Goal: Transaction & Acquisition: Purchase product/service

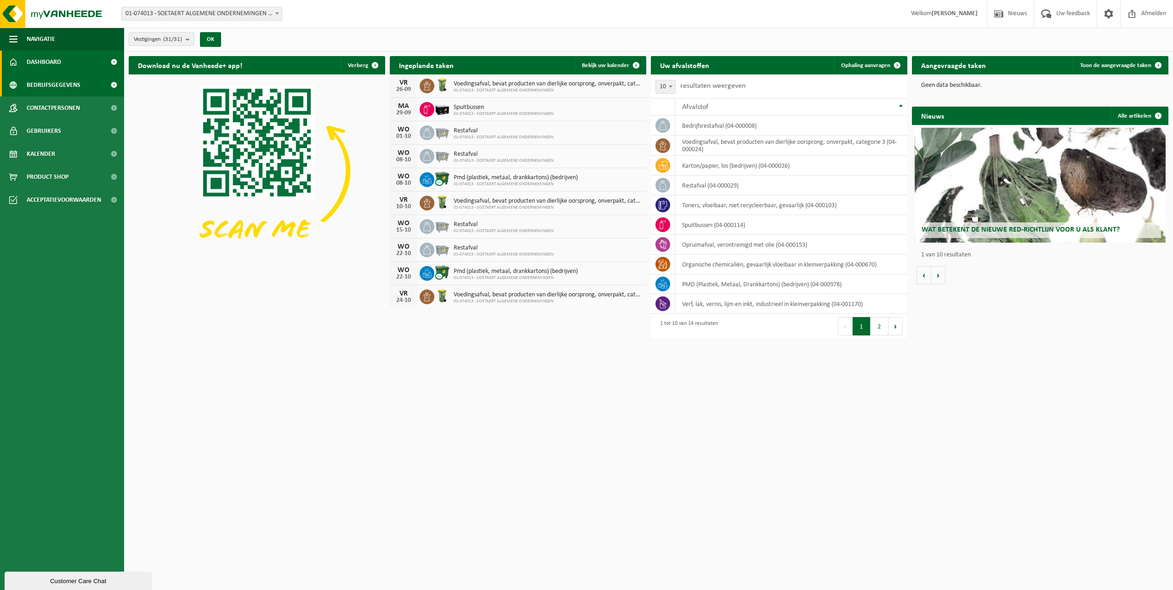
click at [61, 80] on span "Bedrijfsgegevens" at bounding box center [54, 85] width 54 height 23
click at [879, 63] on span "Ophaling aanvragen" at bounding box center [865, 66] width 49 height 6
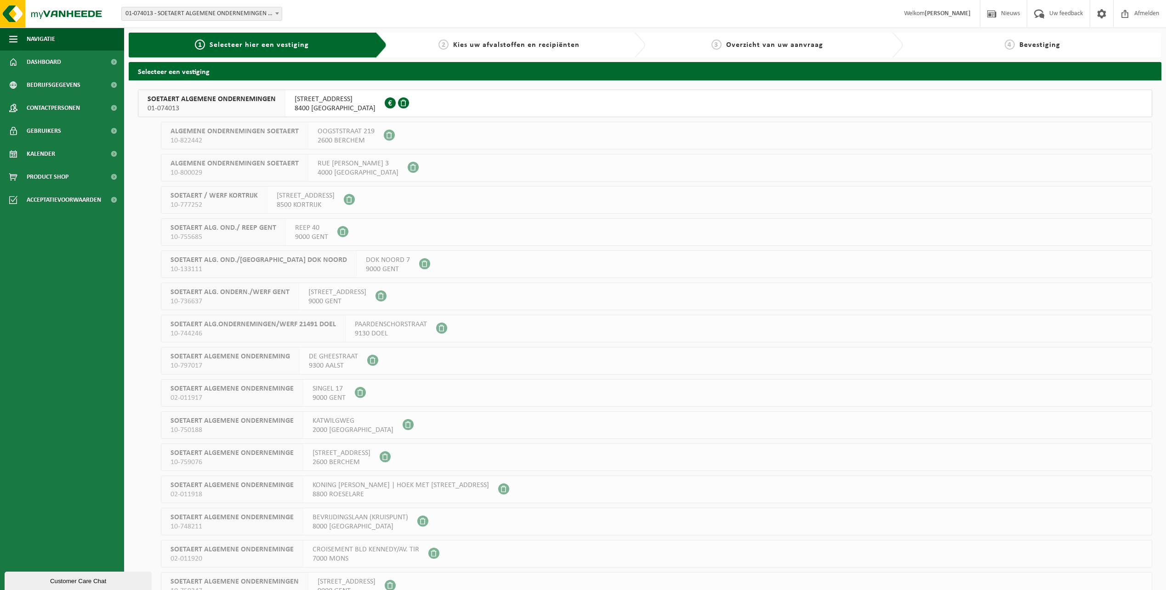
click at [258, 102] on span "SOETAERT ALGEMENE ONDERNEMINGEN" at bounding box center [212, 99] width 128 height 9
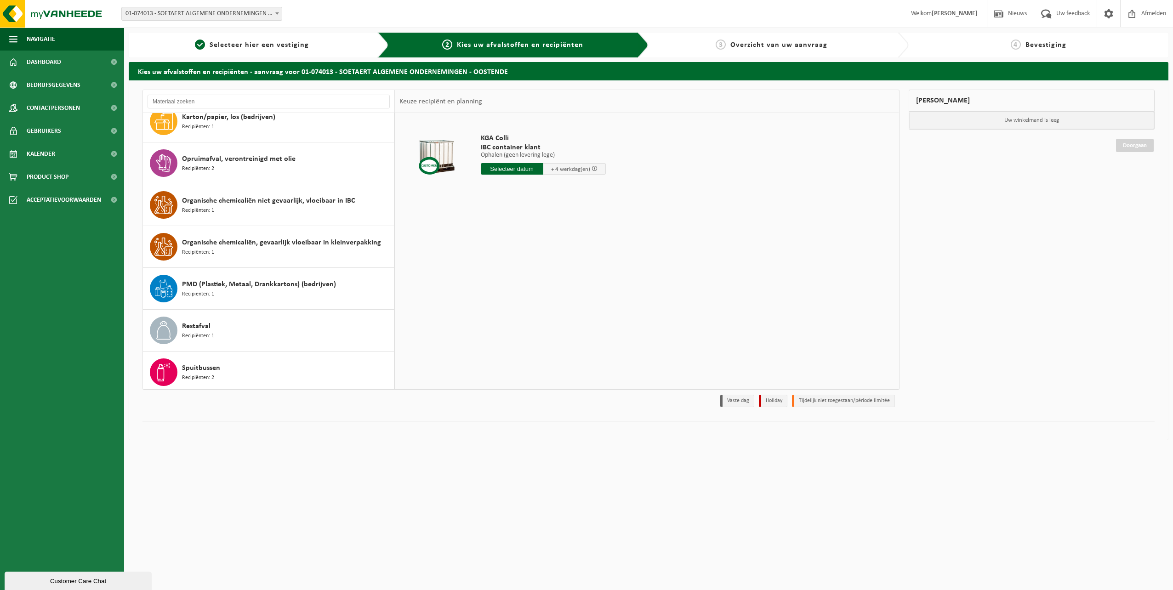
scroll to position [267, 0]
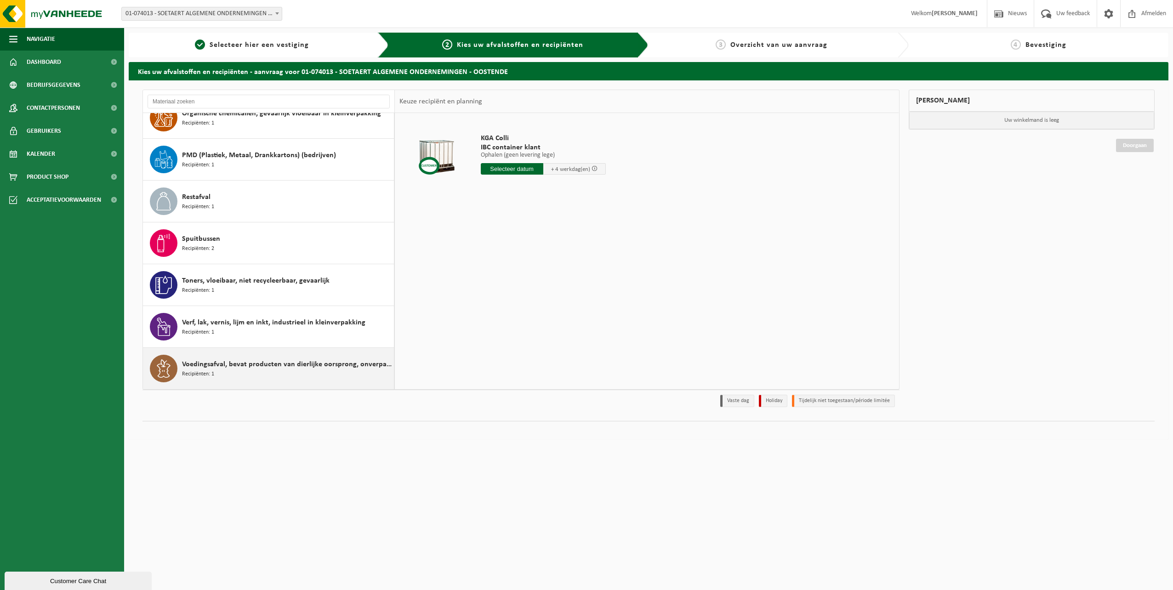
click at [288, 369] on span "Voedingsafval, bevat producten van dierlijke oorsprong, onverpakt, categorie 3" at bounding box center [287, 364] width 210 height 11
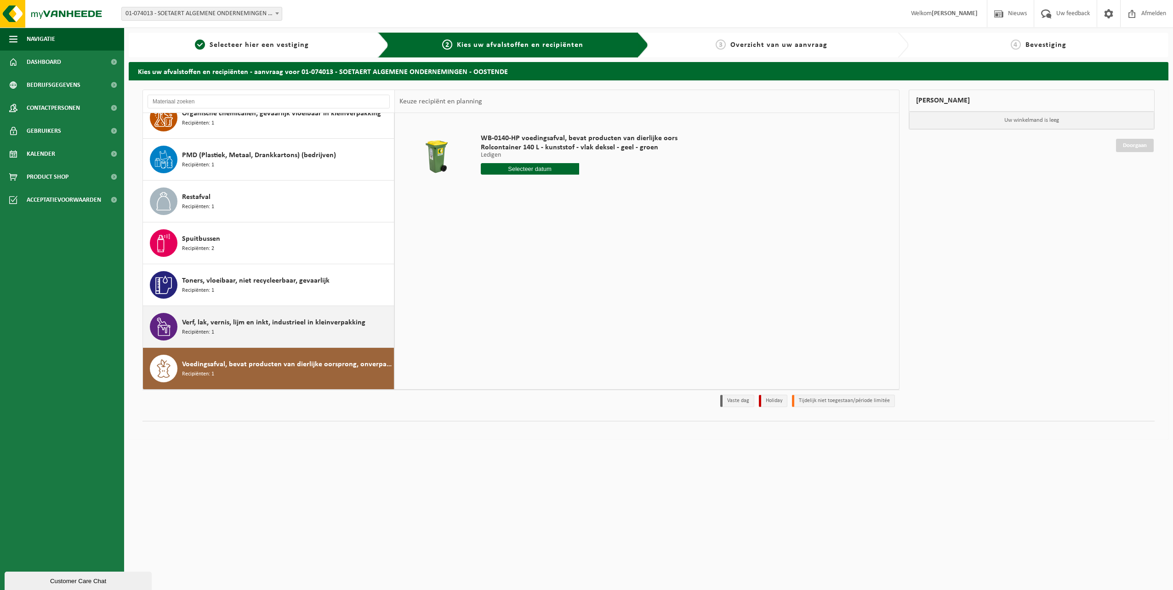
click at [284, 325] on span "Verf, lak, vernis, lijm en inkt, industrieel in kleinverpakking" at bounding box center [273, 322] width 183 height 11
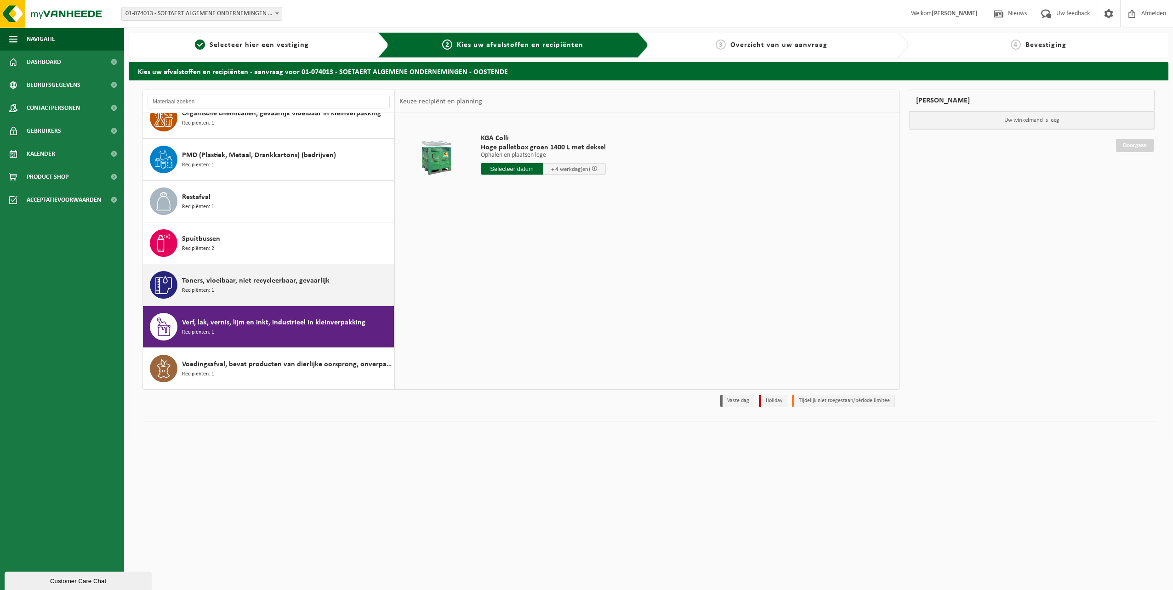
click at [284, 292] on div "Toners, vloeibaar, niet recycleerbaar, gevaarlijk Recipiënten: 1" at bounding box center [287, 285] width 210 height 28
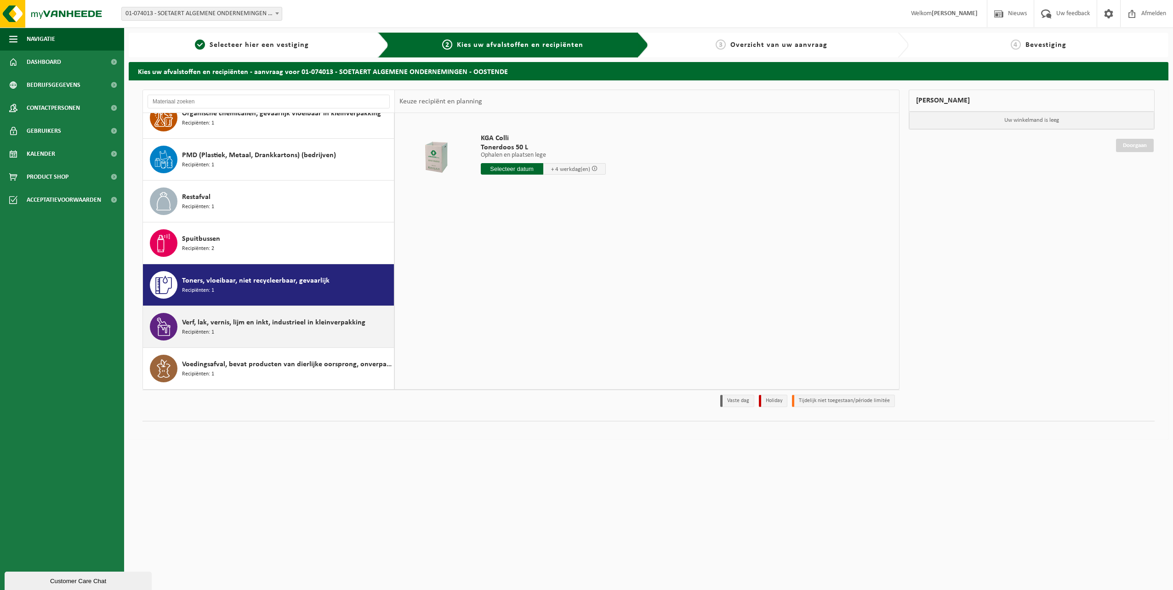
click at [278, 325] on span "Verf, lak, vernis, lijm en inkt, industrieel in kleinverpakking" at bounding box center [273, 322] width 183 height 11
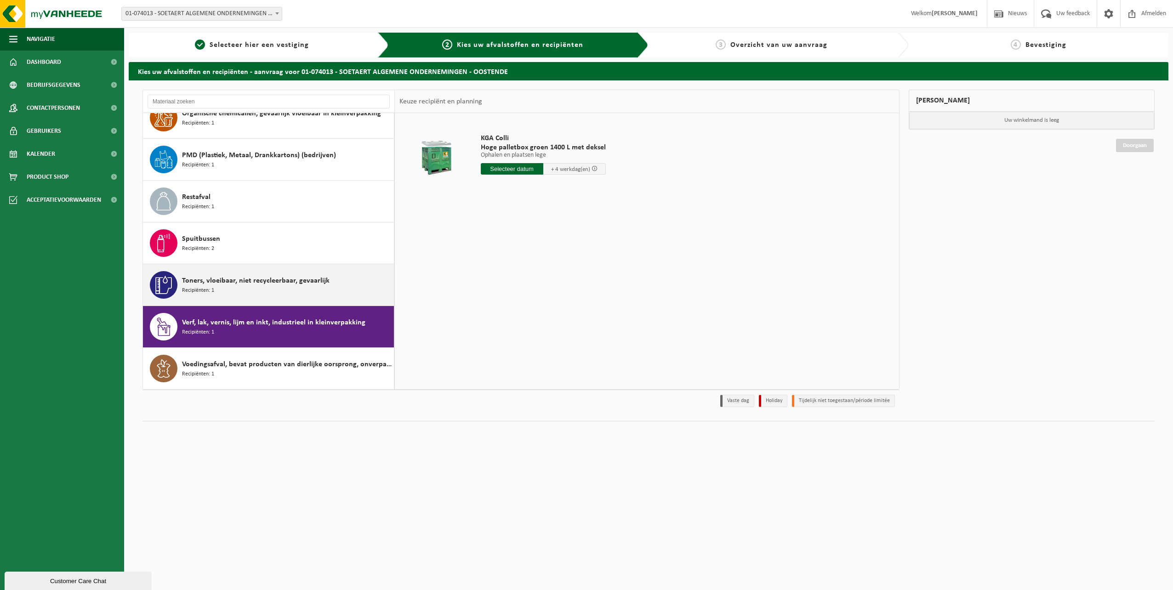
click at [306, 287] on div "Toners, vloeibaar, niet recycleerbaar, gevaarlijk Recipiënten: 1" at bounding box center [287, 285] width 210 height 28
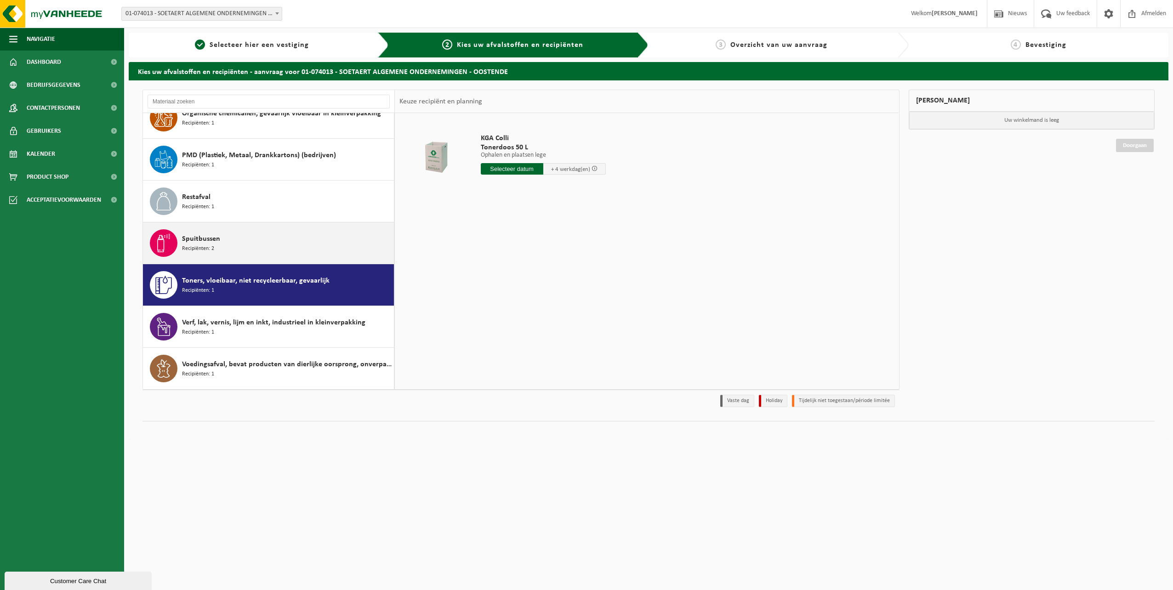
click at [294, 250] on div "Spuitbussen Recipiënten: 2" at bounding box center [287, 243] width 210 height 28
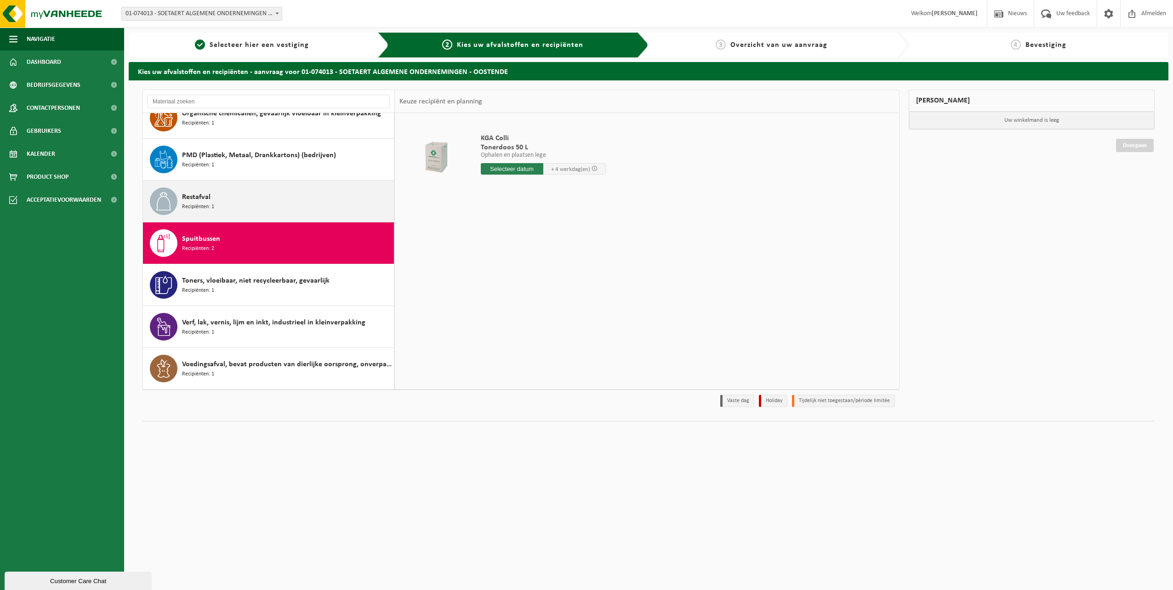
click at [286, 197] on div "Restafval Recipiënten: 1" at bounding box center [287, 202] width 210 height 28
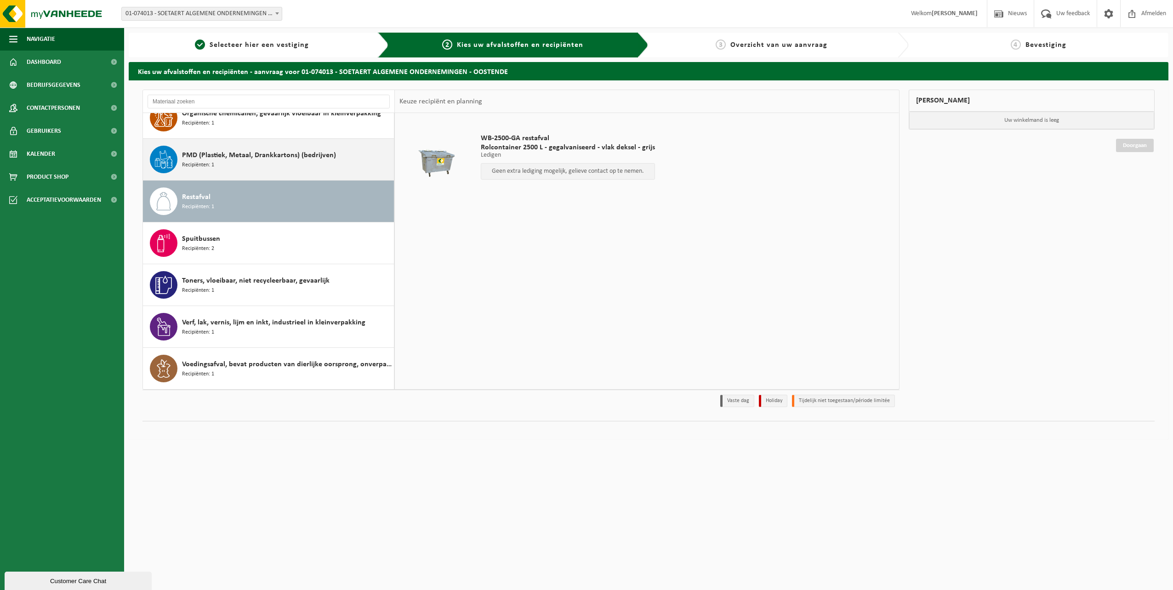
click at [284, 164] on div "PMD (Plastiek, Metaal, Drankkartons) (bedrijven) Recipiënten: 1" at bounding box center [287, 160] width 210 height 28
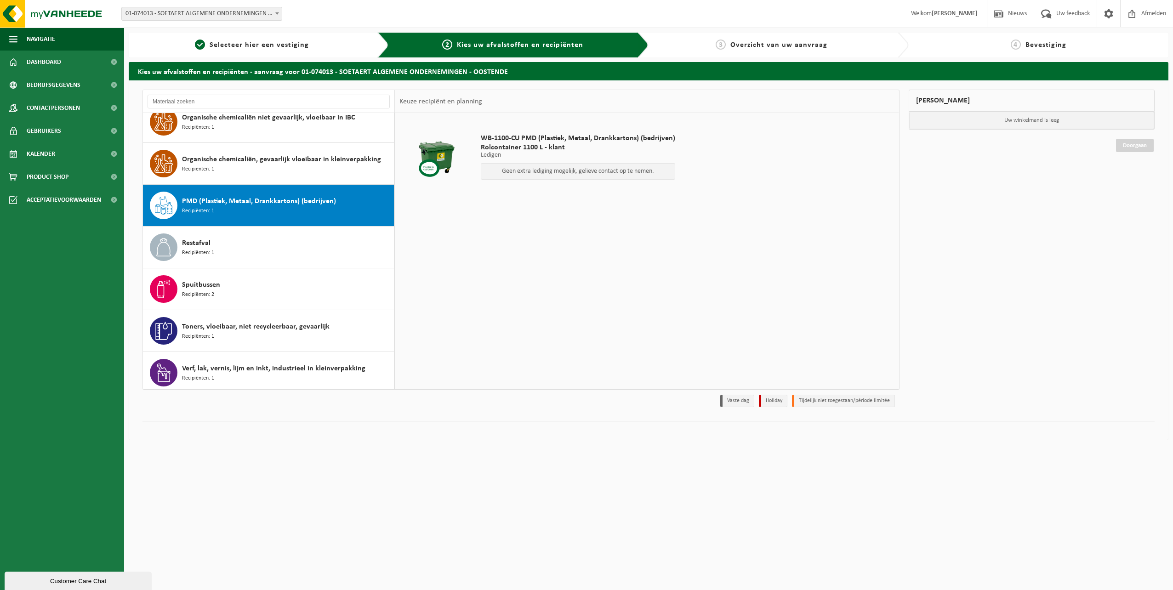
click at [284, 164] on span "Organische chemicaliën, gevaarlijk vloeibaar in kleinverpakking" at bounding box center [281, 159] width 199 height 11
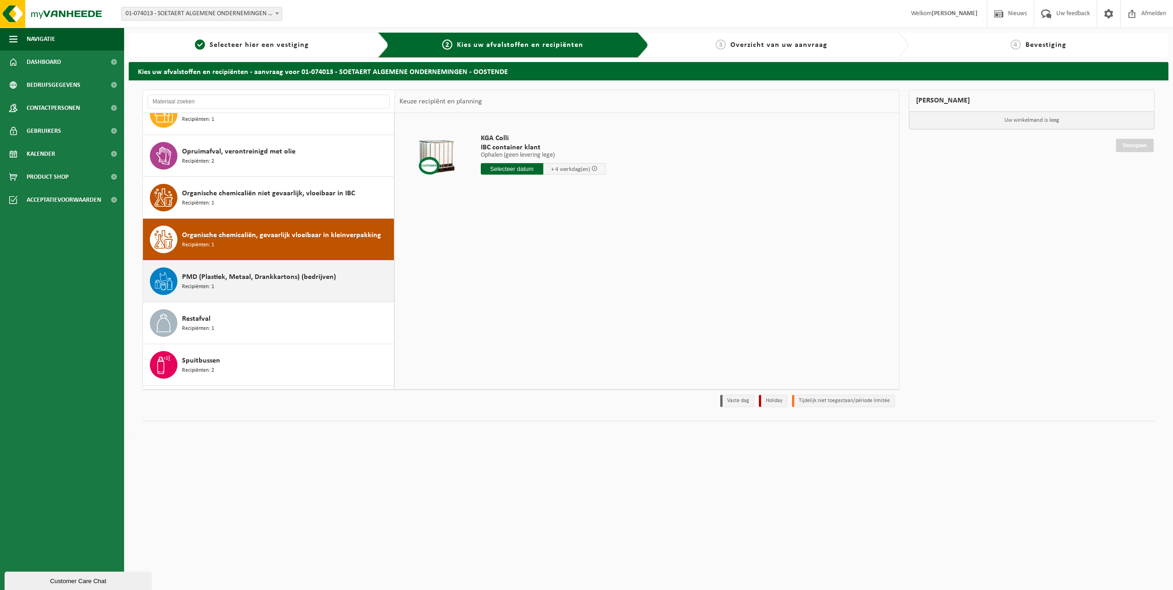
scroll to position [113, 0]
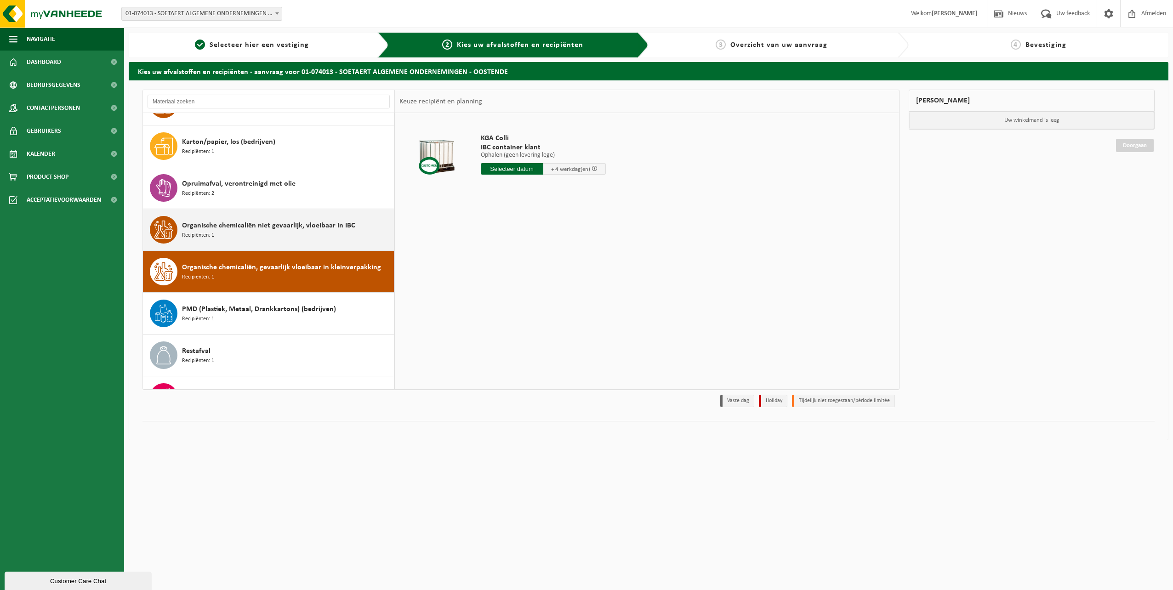
click at [273, 233] on div "Organische chemicaliën niet gevaarlijk, vloeibaar in IBC Recipiënten: 1" at bounding box center [287, 230] width 210 height 28
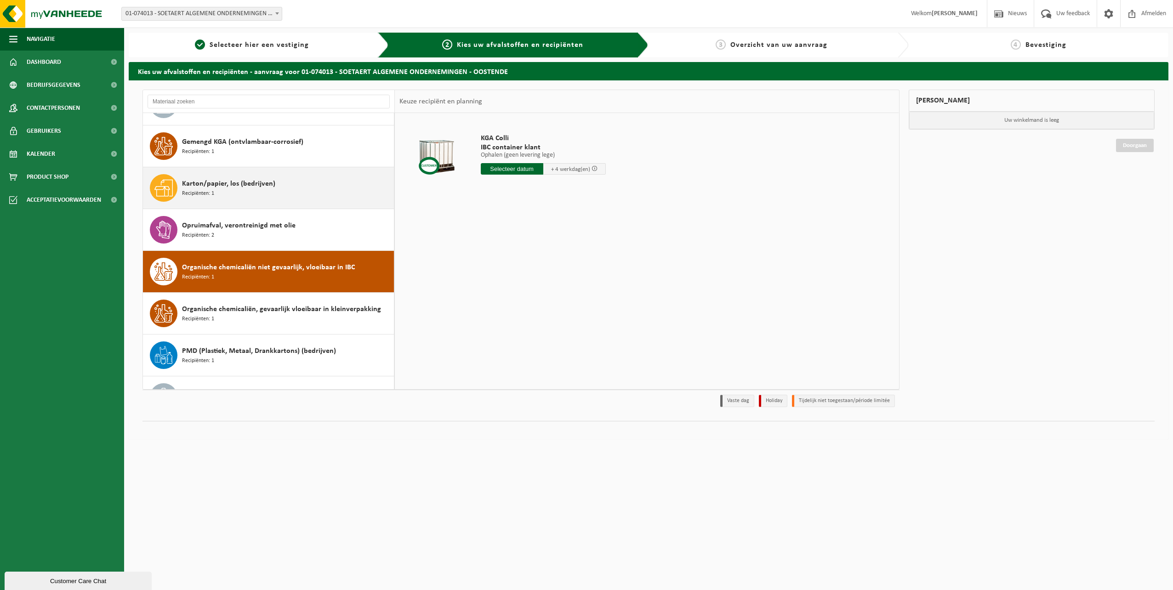
click at [262, 209] on button "Karton/papier, los (bedrijven) Recipiënten: 1" at bounding box center [268, 188] width 251 height 42
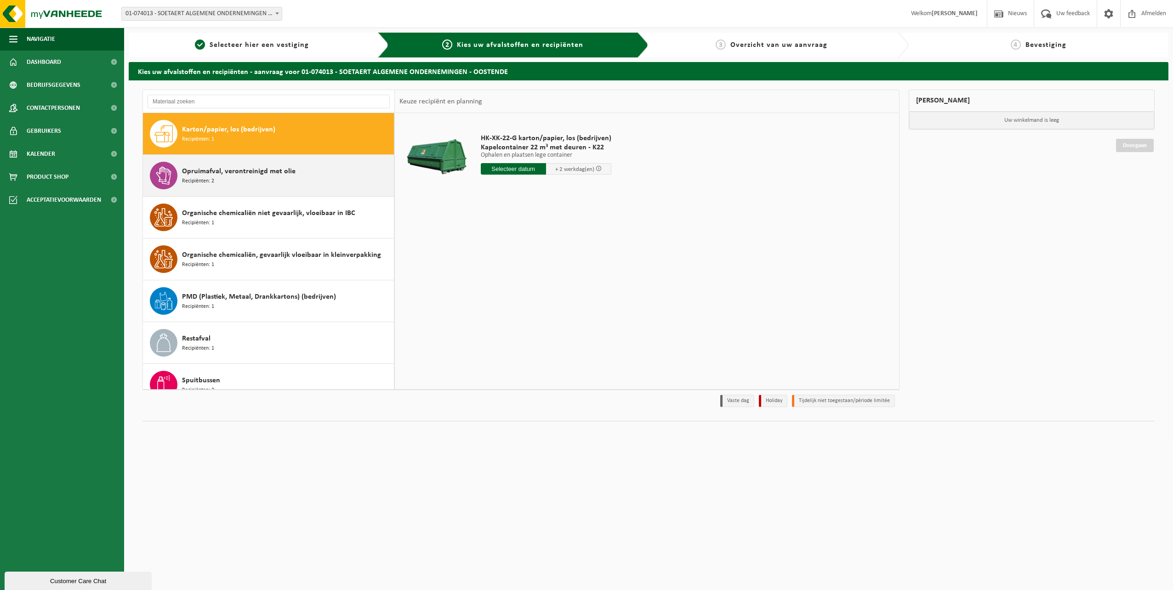
click at [258, 188] on div "Opruimafval, verontreinigd met olie Recipiënten: 2" at bounding box center [287, 176] width 210 height 28
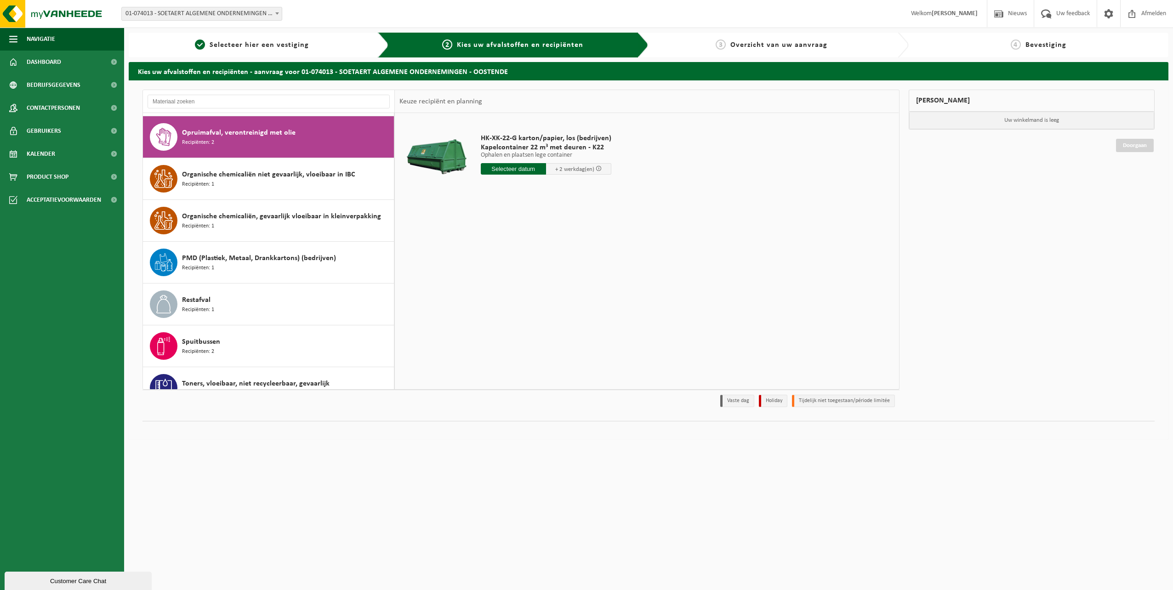
scroll to position [167, 0]
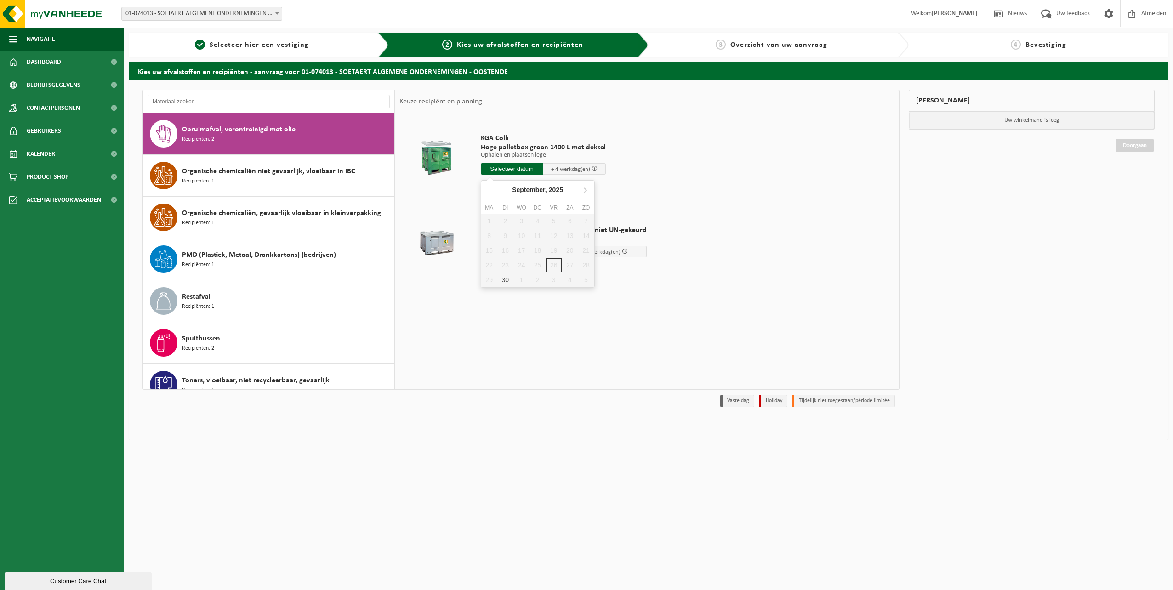
click at [512, 170] on input "text" at bounding box center [512, 168] width 63 height 11
click at [501, 284] on div "30" at bounding box center [505, 280] width 16 height 15
type input "Van 2025-09-30"
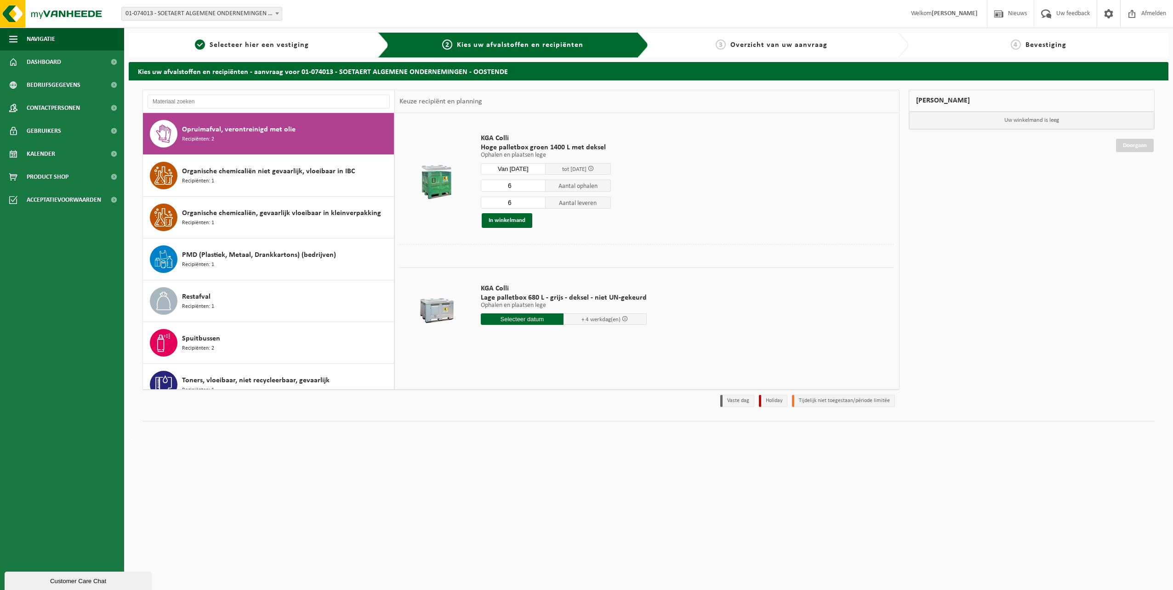
drag, startPoint x: 494, startPoint y: 183, endPoint x: 551, endPoint y: 188, distance: 57.1
click at [551, 188] on div "6 Aantal ophalen" at bounding box center [546, 185] width 130 height 12
type input "2"
click at [505, 220] on button "In winkelmand" at bounding box center [507, 220] width 51 height 15
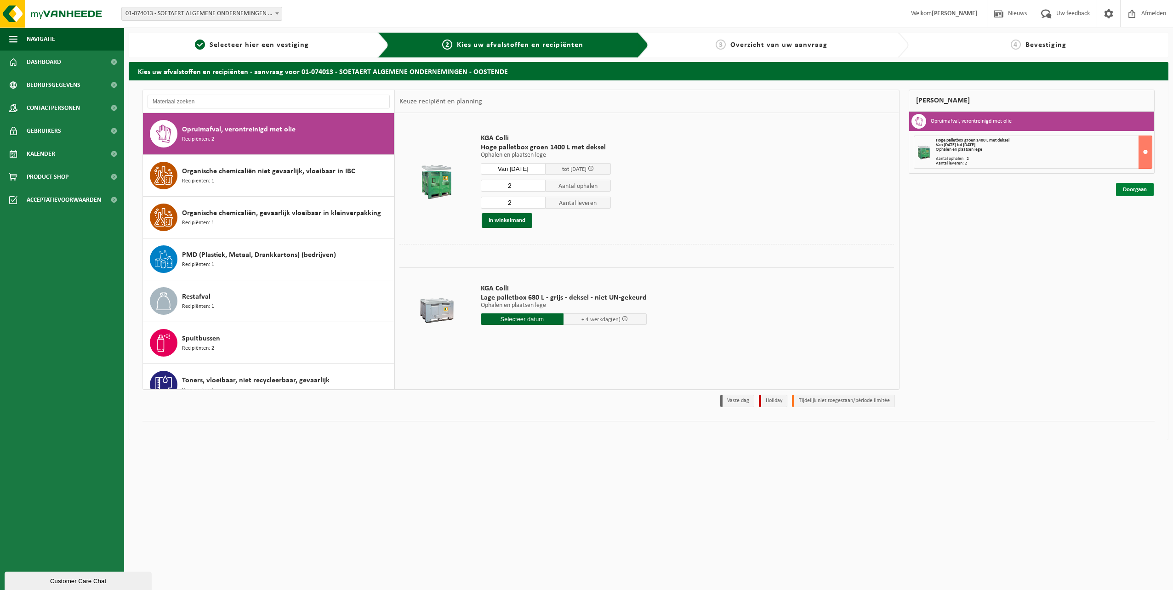
click at [1139, 188] on link "Doorgaan" at bounding box center [1135, 189] width 38 height 13
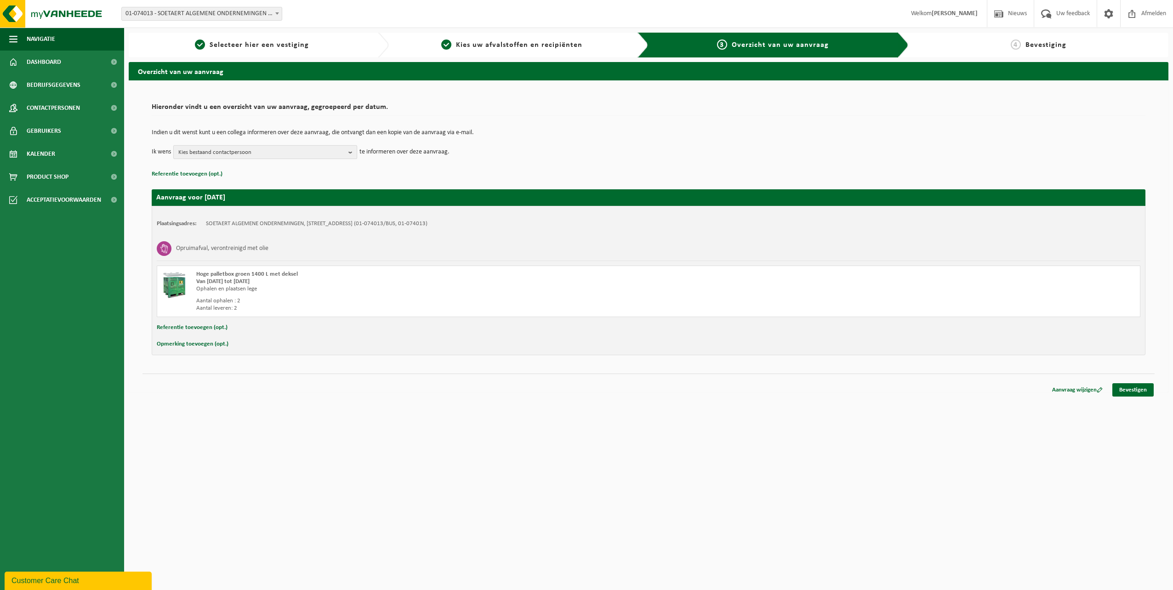
click at [240, 149] on span "Kies bestaand contactpersoon" at bounding box center [261, 153] width 166 height 14
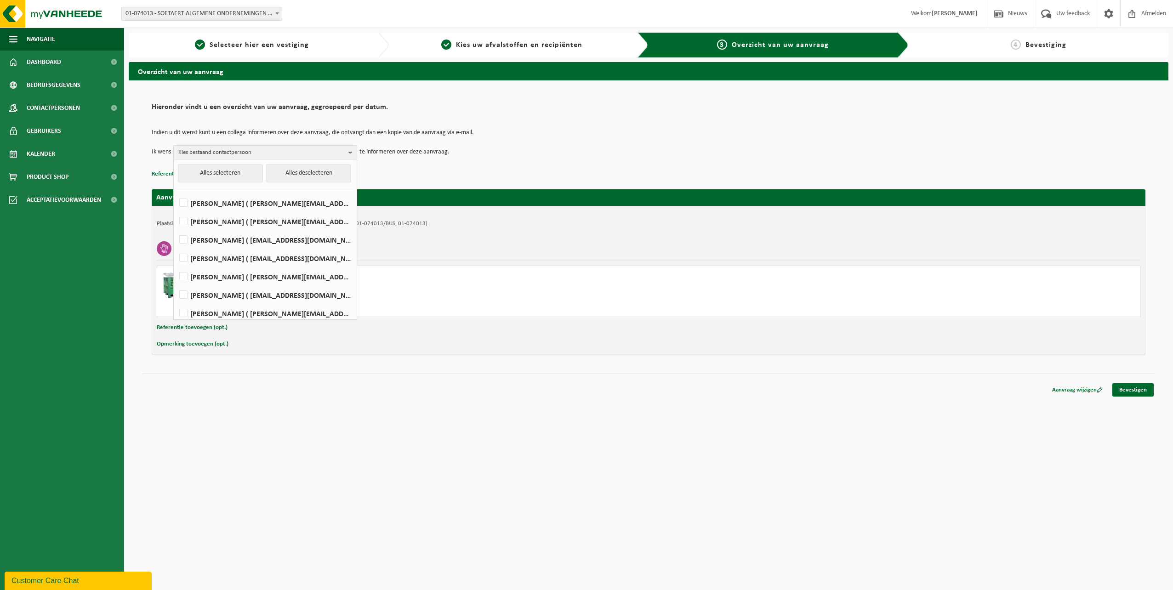
click at [240, 149] on span "Kies bestaand contactpersoon" at bounding box center [261, 153] width 166 height 14
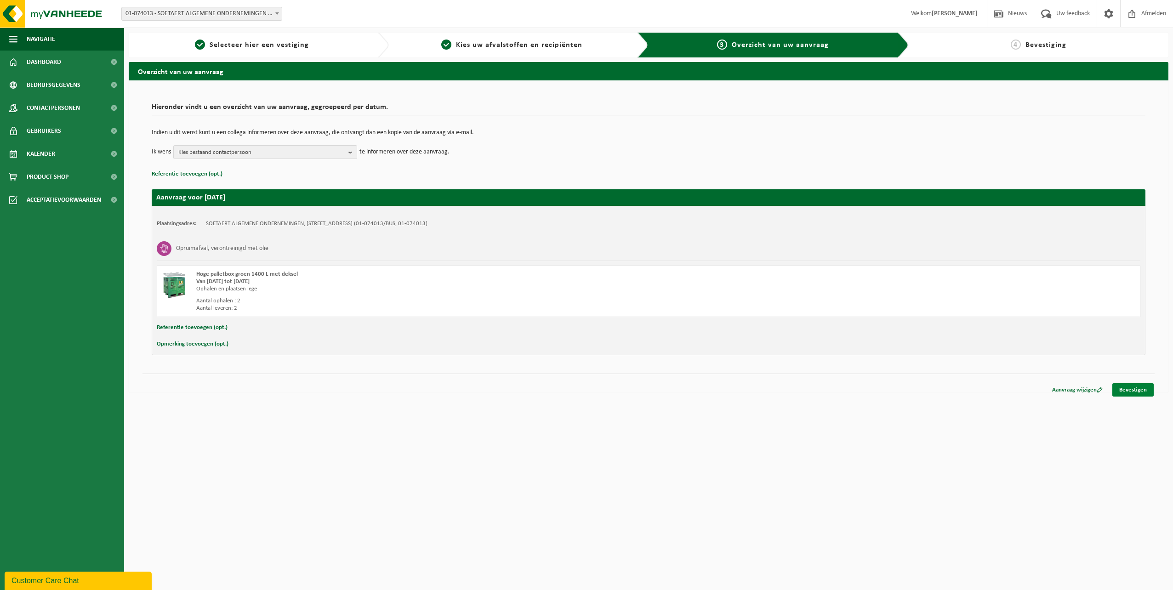
click at [1145, 388] on link "Bevestigen" at bounding box center [1132, 389] width 41 height 13
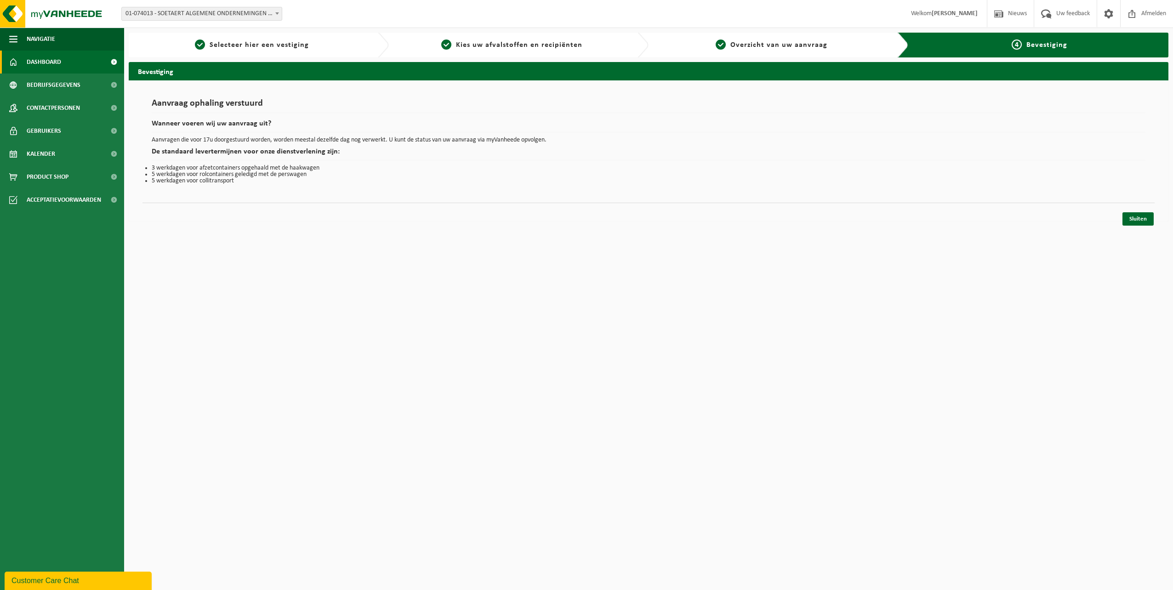
click at [57, 58] on span "Dashboard" at bounding box center [44, 62] width 34 height 23
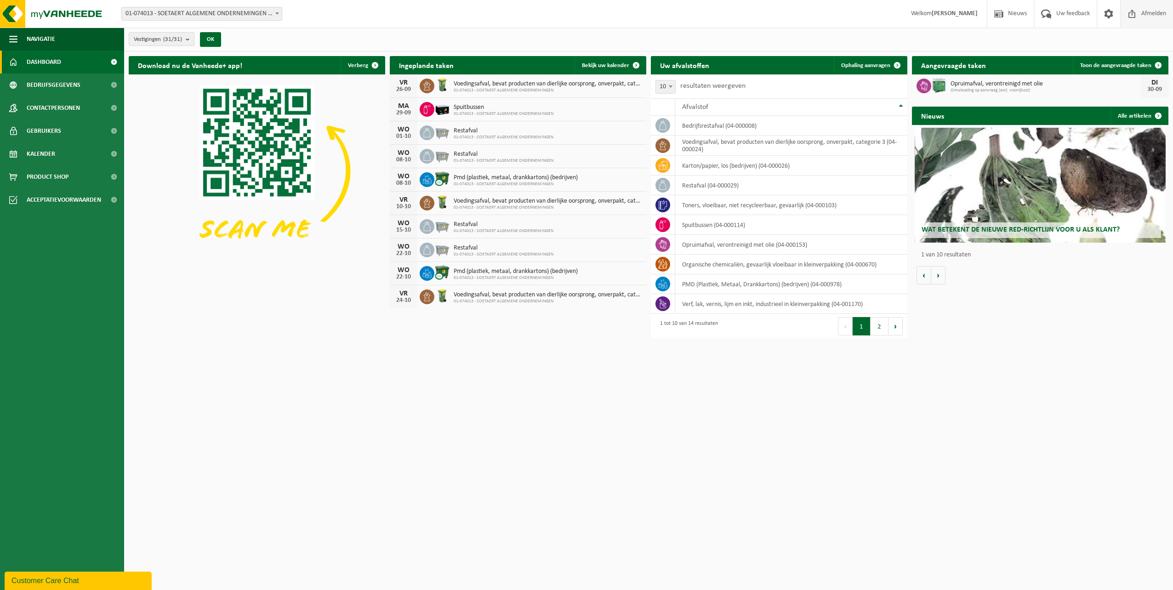
click at [1154, 14] on span "Afmelden" at bounding box center [1153, 13] width 29 height 27
